Goal: Transaction & Acquisition: Purchase product/service

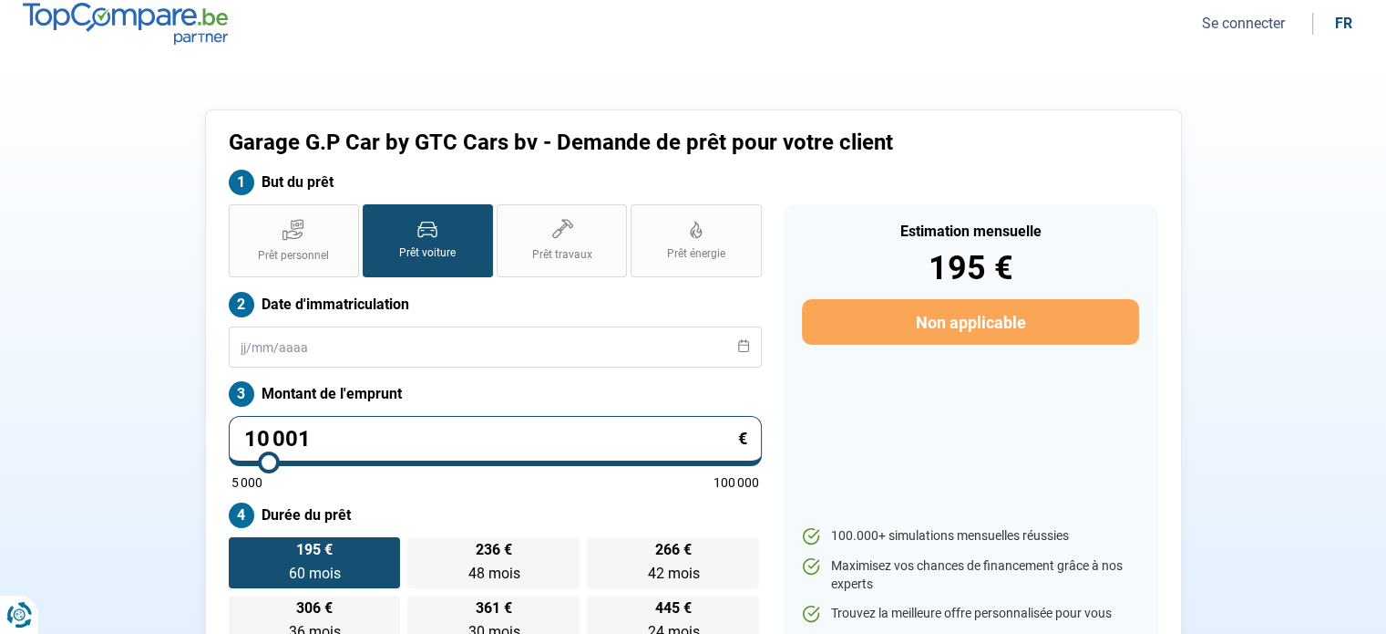
click at [1233, 23] on button "Se connecter" at bounding box center [1244, 23] width 94 height 19
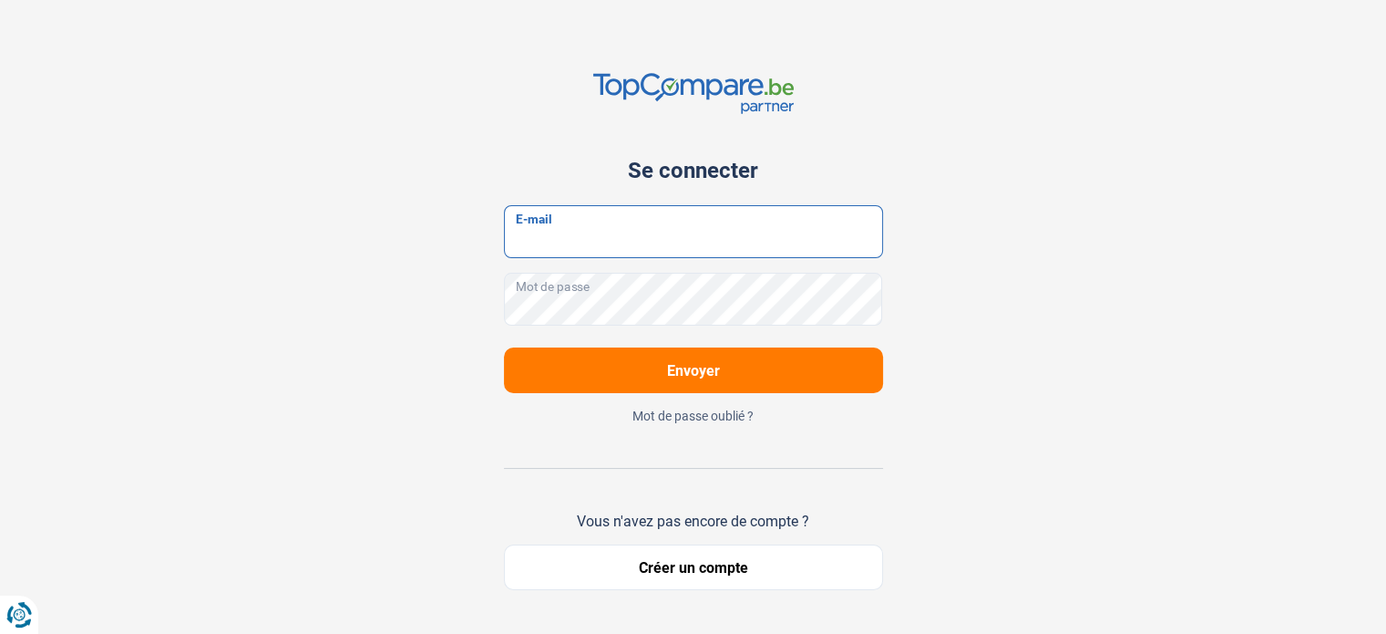
type input "[EMAIL_ADDRESS][DOMAIN_NAME]"
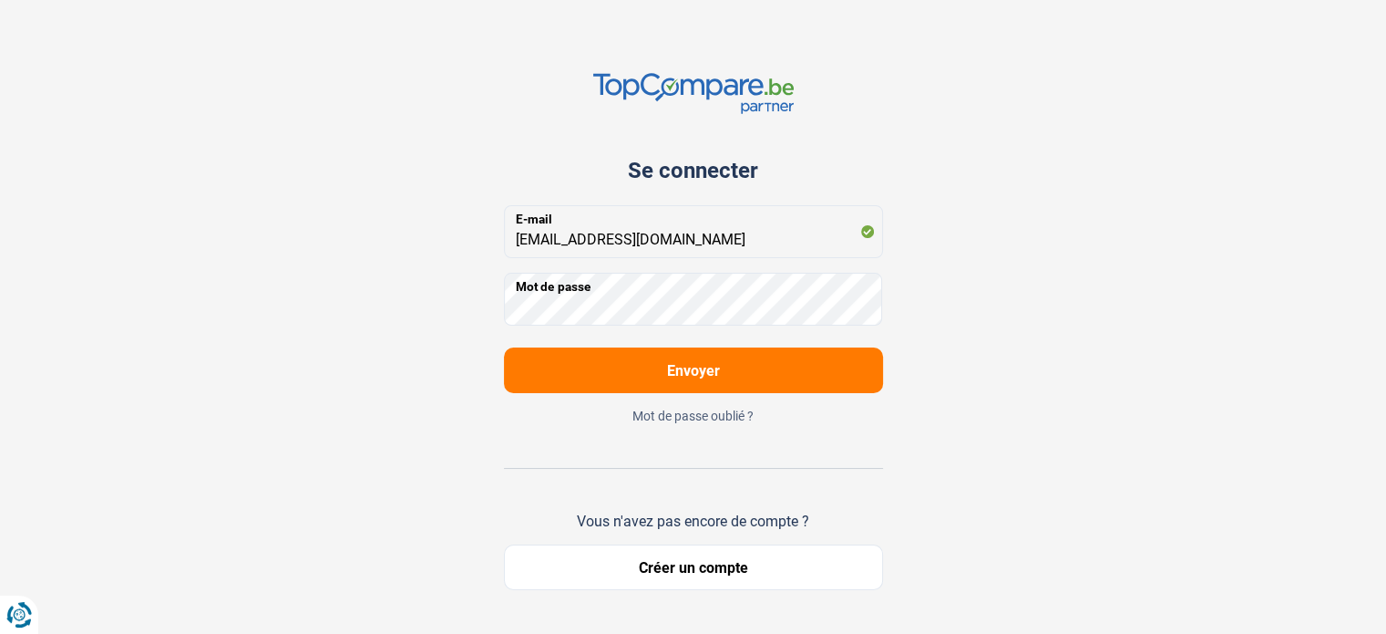
click at [662, 371] on button "Envoyer" at bounding box center [693, 370] width 379 height 46
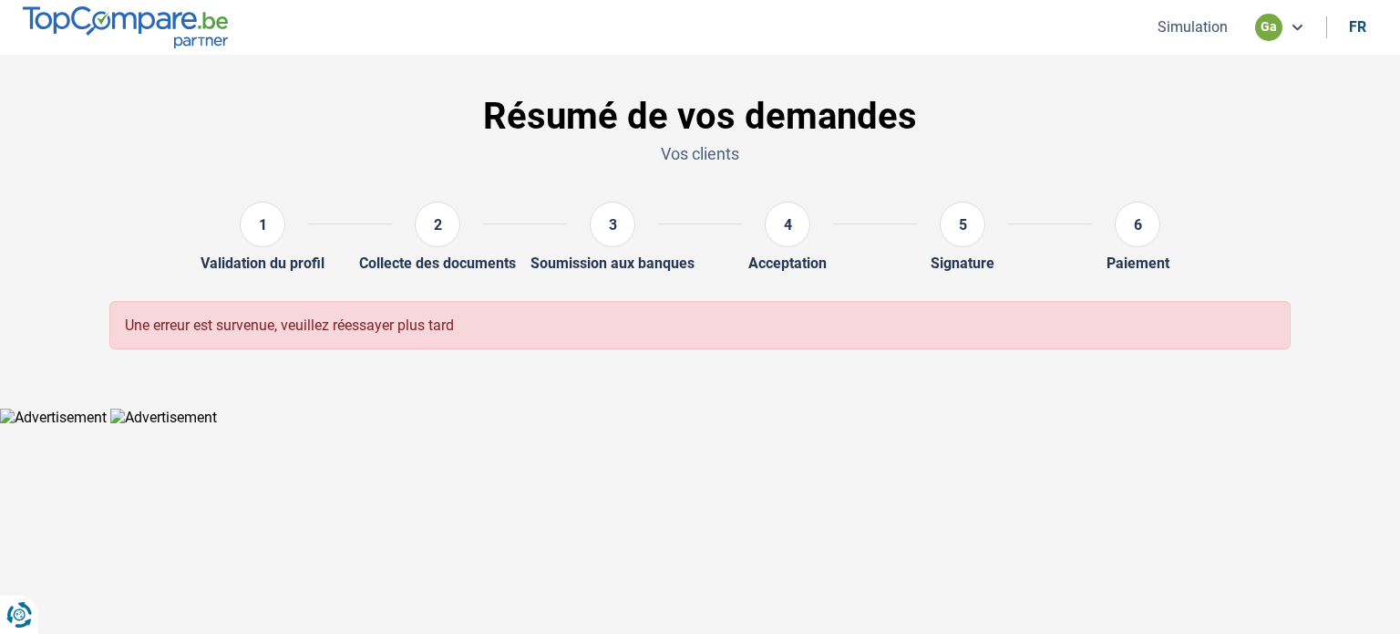
click at [1200, 29] on button "Simulation" at bounding box center [1192, 26] width 81 height 19
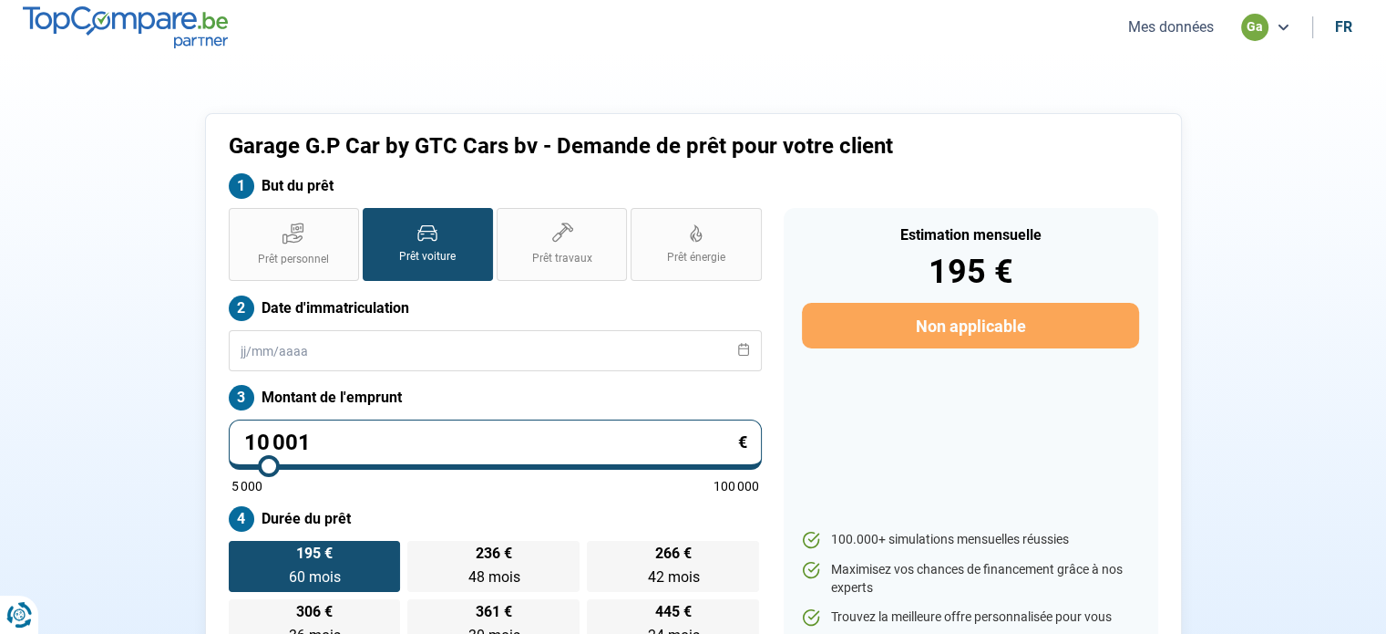
scroll to position [4, 0]
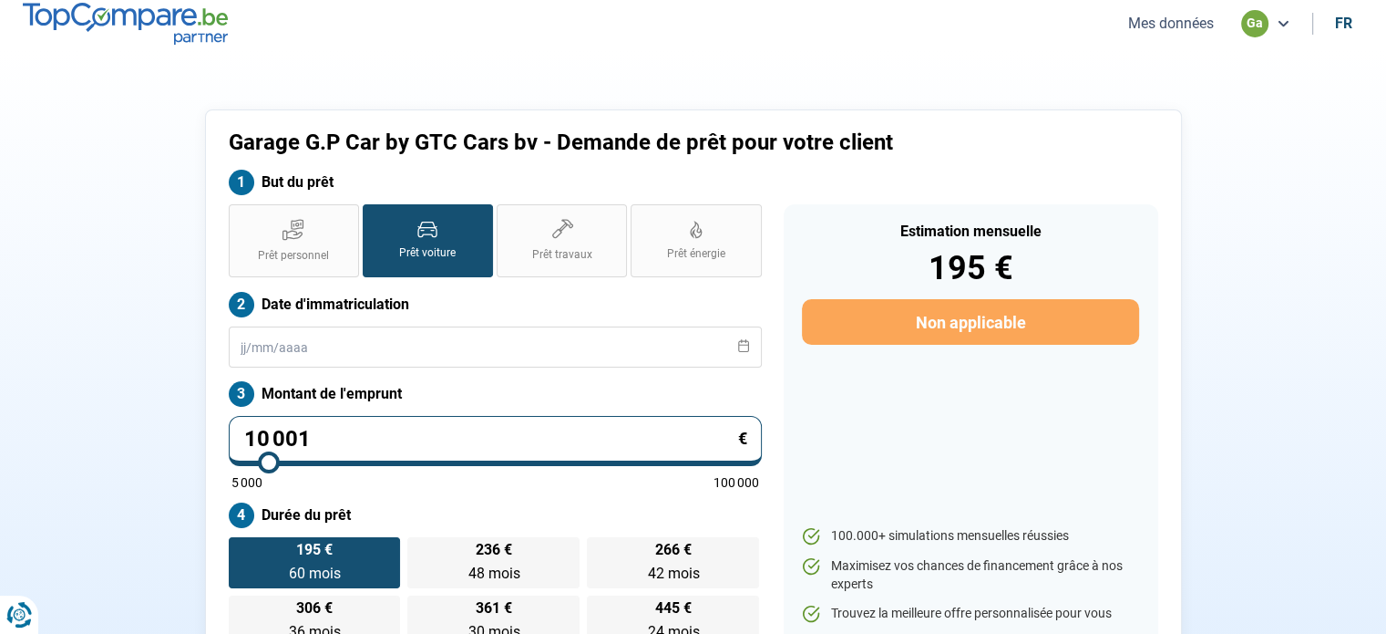
click at [1252, 21] on div "ga" at bounding box center [1254, 23] width 27 height 27
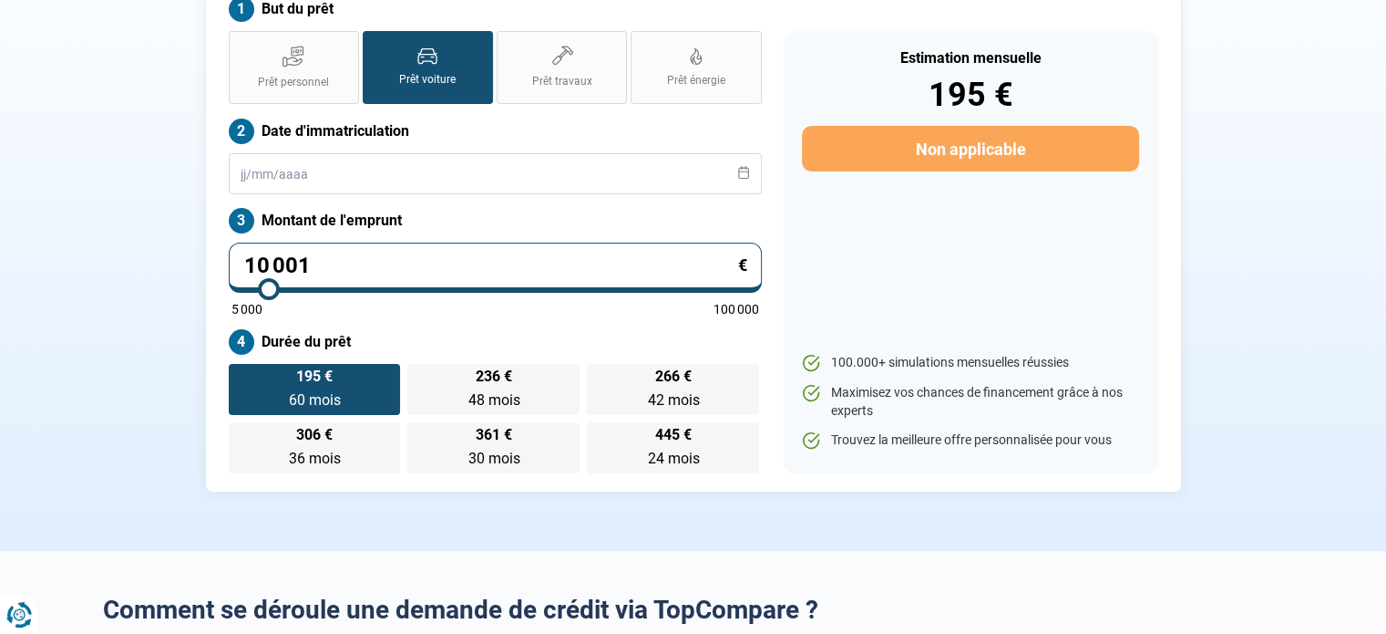
scroll to position [0, 0]
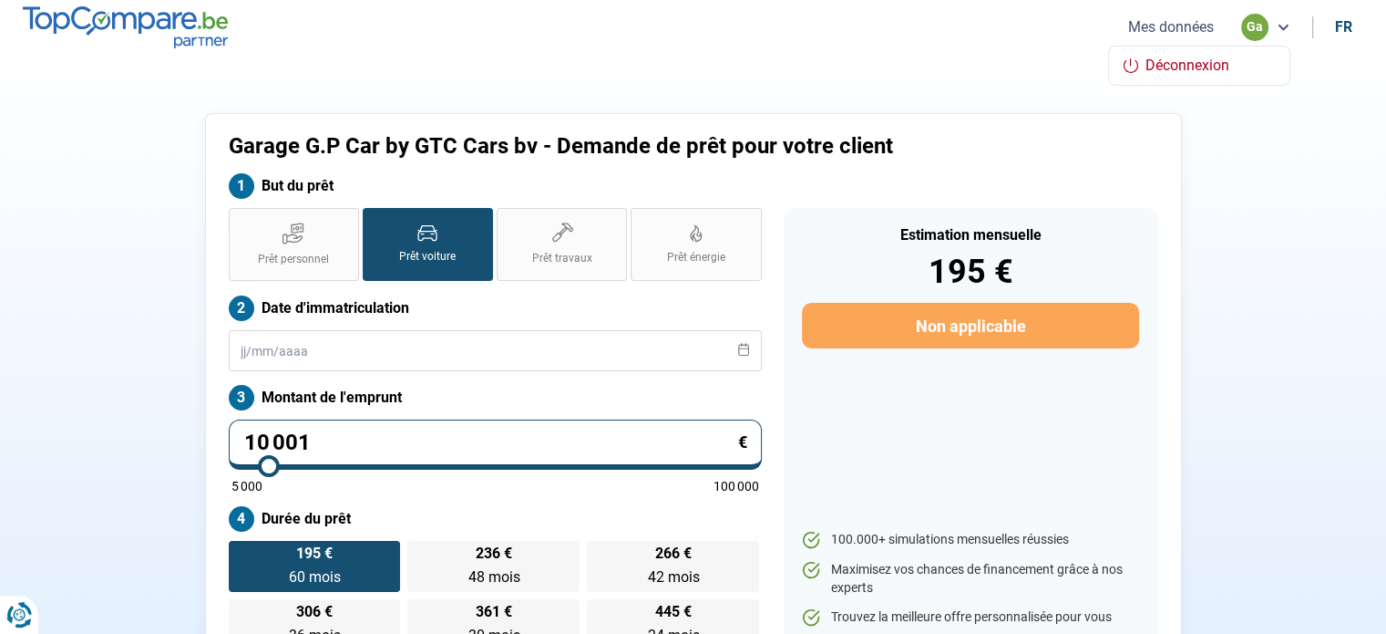
click at [1274, 26] on div "ga" at bounding box center [1265, 27] width 49 height 27
click at [1153, 22] on button "Mes données" at bounding box center [1171, 26] width 97 height 19
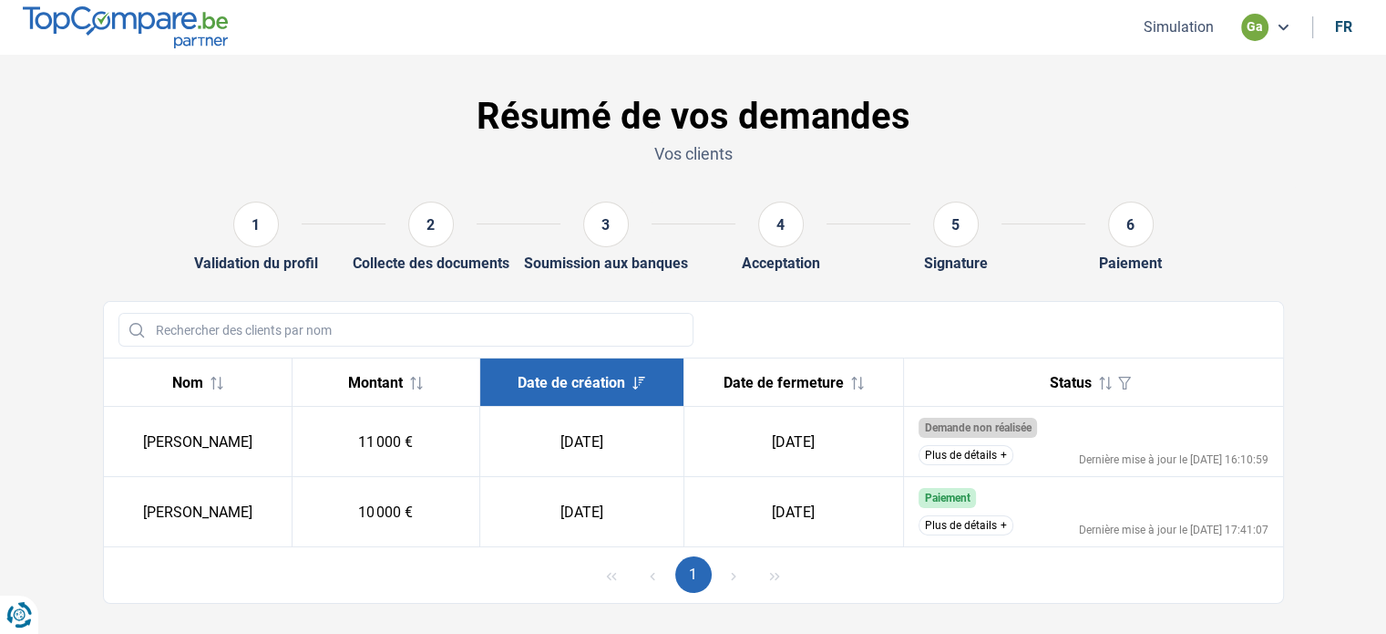
scroll to position [30, 0]
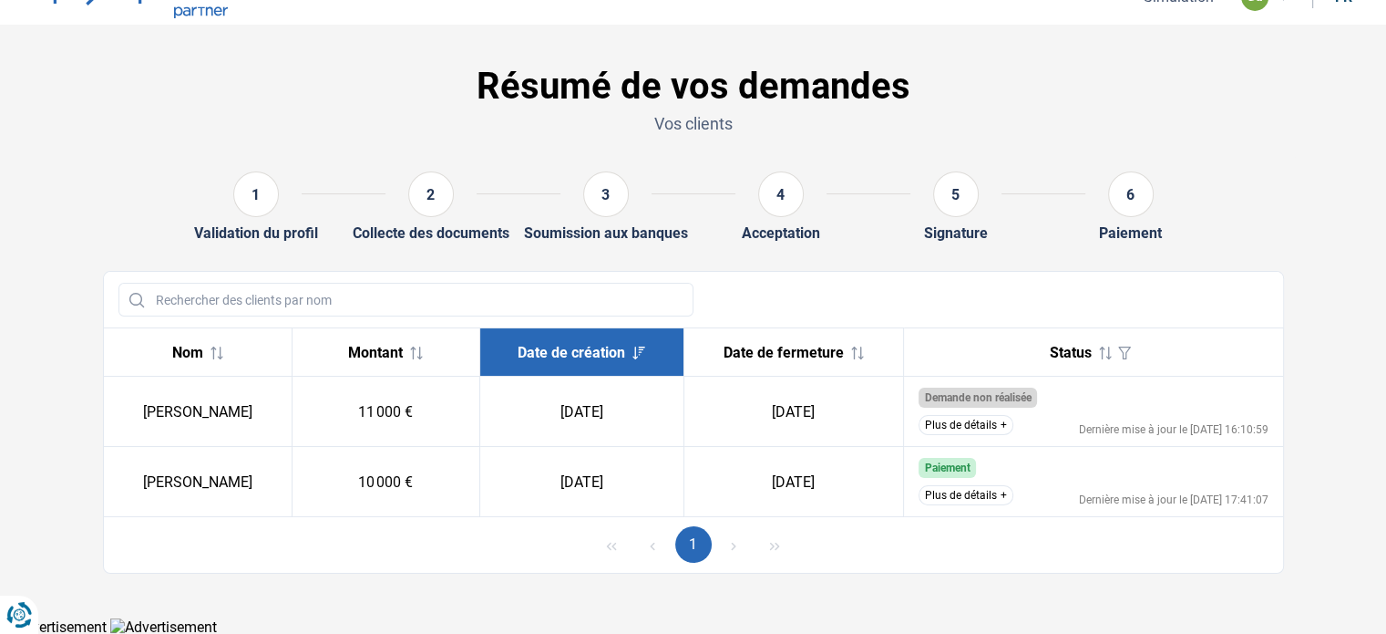
click at [984, 499] on button "Plus de détails" at bounding box center [966, 495] width 95 height 20
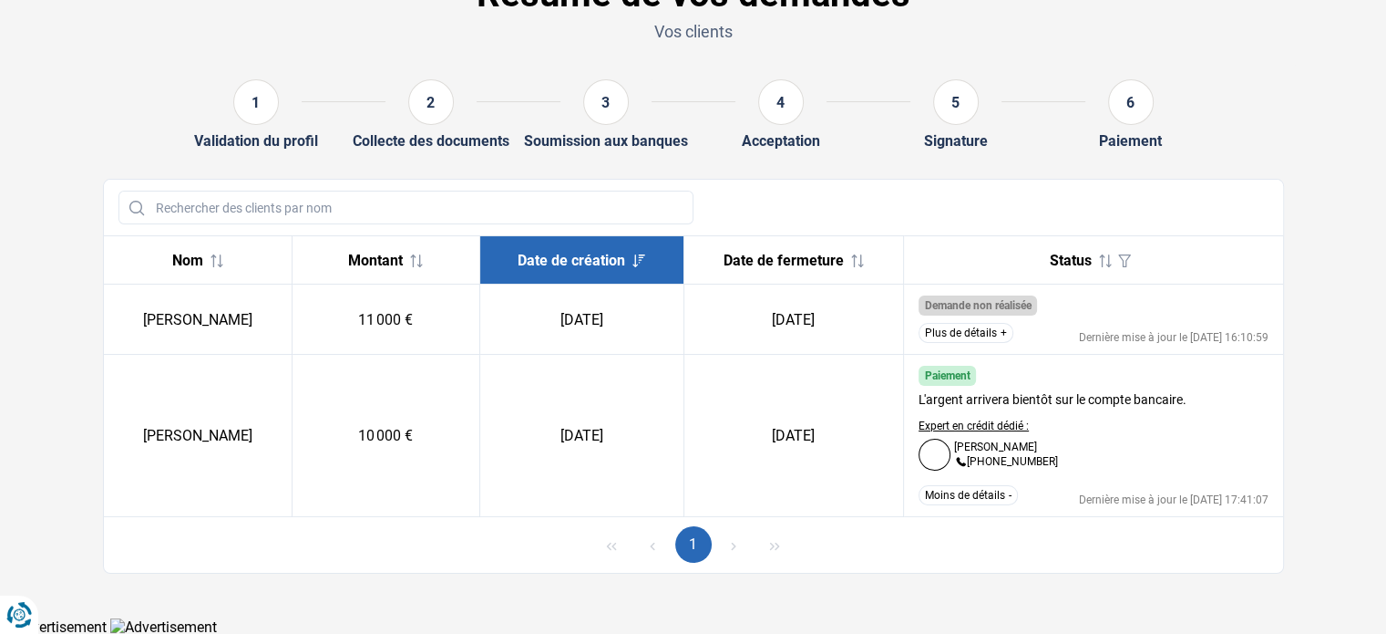
scroll to position [0, 0]
